Goal: Task Accomplishment & Management: Complete application form

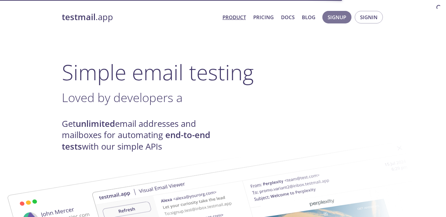
click at [341, 16] on span "Signup" at bounding box center [336, 17] width 19 height 9
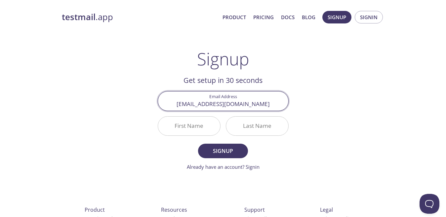
type input "[EMAIL_ADDRESS][DOMAIN_NAME]"
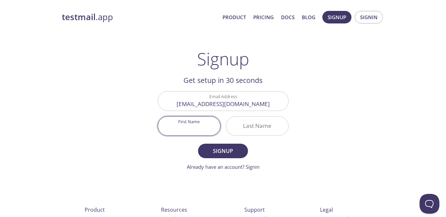
click at [196, 133] on input "First Name" at bounding box center [189, 126] width 62 height 19
click at [235, 103] on input "[EMAIL_ADDRESS][DOMAIN_NAME]" at bounding box center [223, 101] width 130 height 19
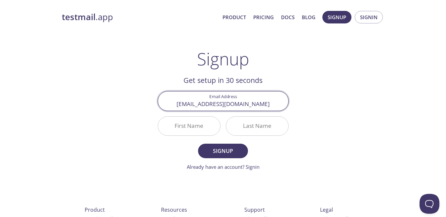
click at [206, 132] on input "First Name" at bounding box center [189, 126] width 62 height 19
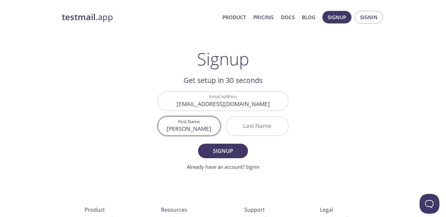
type input "[PERSON_NAME]"
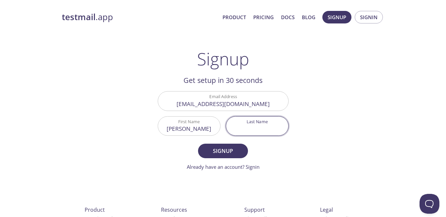
click at [255, 125] on input "Last Name" at bounding box center [257, 126] width 62 height 19
type input "m"
type input "[PERSON_NAME]"
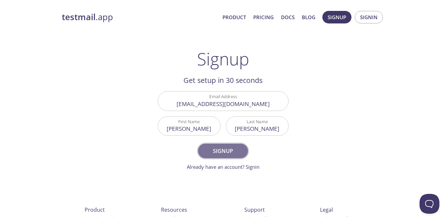
click at [223, 154] on span "Signup" at bounding box center [222, 150] width 35 height 9
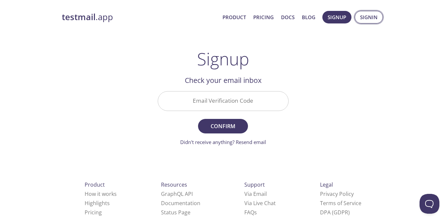
click at [371, 17] on span "Signin" at bounding box center [369, 17] width 18 height 9
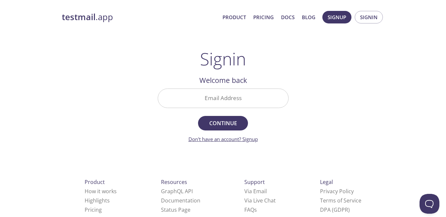
click at [228, 142] on link "Don't have an account? Signup" at bounding box center [222, 139] width 69 height 7
